Goal: Task Accomplishment & Management: Manage account settings

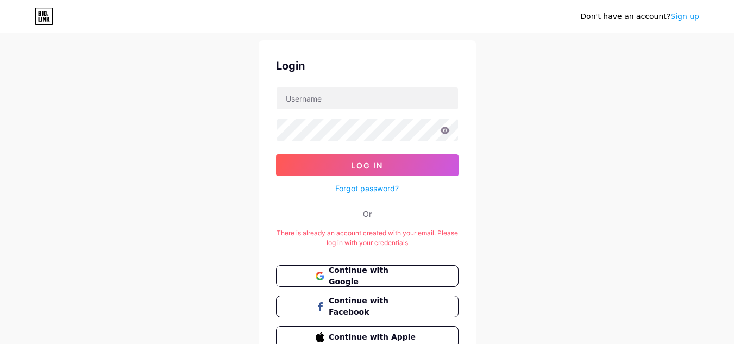
scroll to position [30, 0]
type input "[EMAIL_ADDRESS][DOMAIN_NAME]"
click at [357, 278] on span "Continue with Google" at bounding box center [373, 275] width 91 height 23
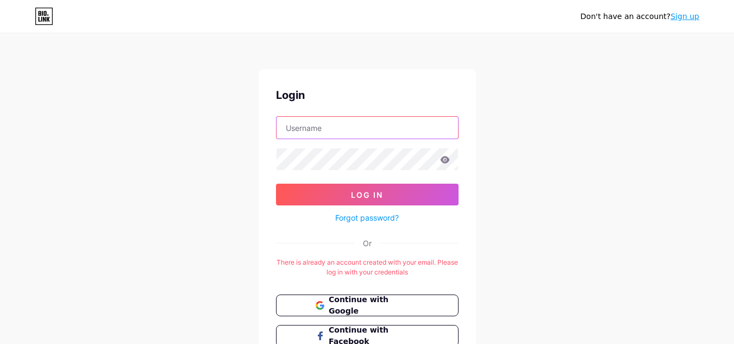
type input "[EMAIL_ADDRESS][DOMAIN_NAME]"
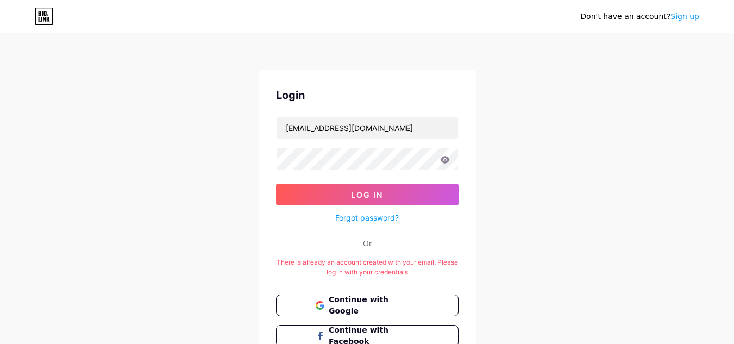
click at [444, 162] on icon at bounding box center [444, 159] width 9 height 7
click at [444, 160] on icon at bounding box center [444, 159] width 9 height 7
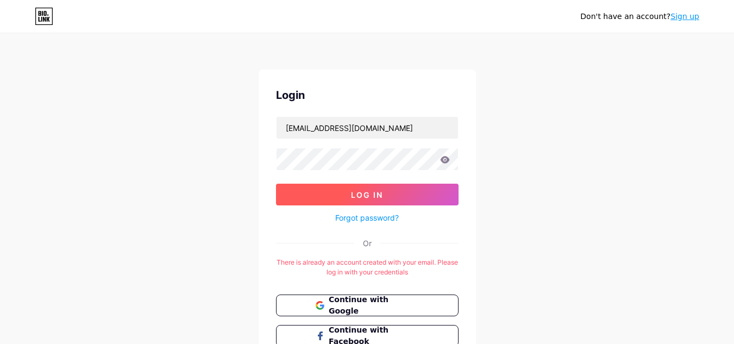
click at [383, 195] on span "Log In" at bounding box center [367, 194] width 32 height 9
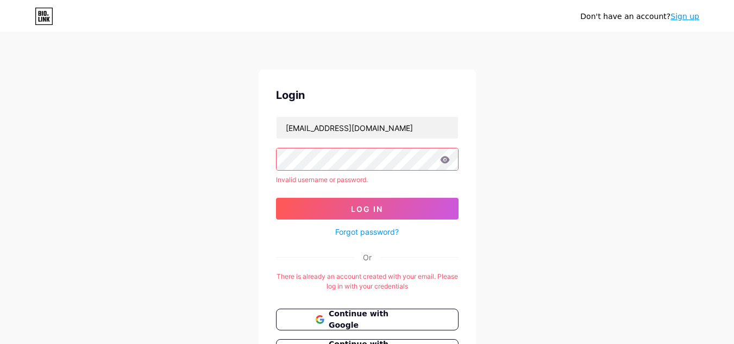
click at [448, 162] on icon at bounding box center [445, 160] width 10 height 8
